Goal: Task Accomplishment & Management: Use online tool/utility

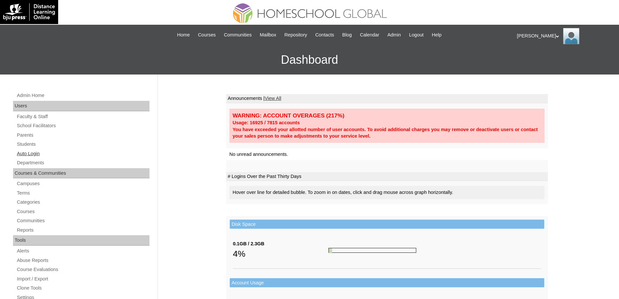
click at [46, 151] on link "Auto Login" at bounding box center [82, 154] width 133 height 8
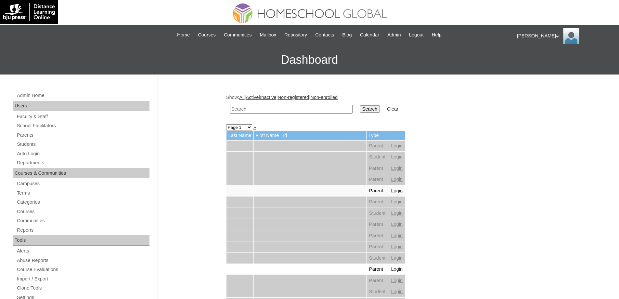
click at [283, 107] on input "text" at bounding box center [291, 109] width 123 height 9
paste input "Yuson"
type input "Yuson"
click at [356, 105] on td "Yuson" at bounding box center [291, 108] width 129 height 15
click at [370, 109] on input "Search" at bounding box center [370, 108] width 20 height 7
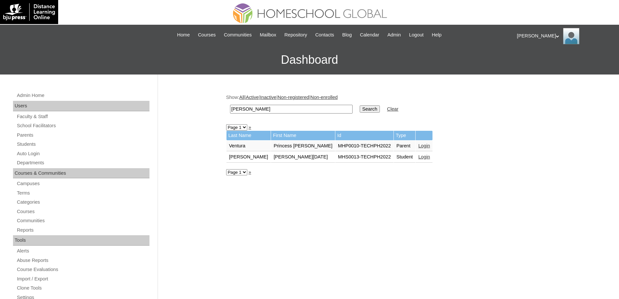
click at [418, 158] on link "Login" at bounding box center [424, 156] width 12 height 5
